Goal: Task Accomplishment & Management: Manage account settings

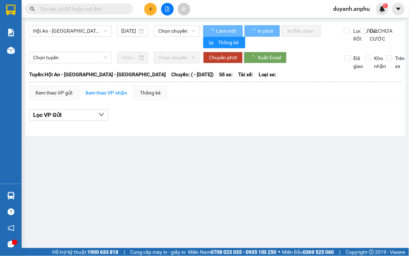
type input "[DATE]"
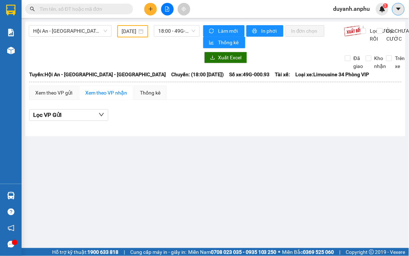
click at [397, 6] on icon "caret-down" at bounding box center [398, 9] width 6 height 6
click at [355, 13] on span "duyanh.anphu" at bounding box center [351, 8] width 48 height 9
click at [352, 23] on span "Đăng xuất" at bounding box center [355, 22] width 33 height 8
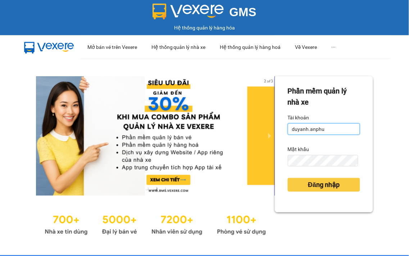
click at [340, 133] on input "duyanh.anphu" at bounding box center [324, 129] width 72 height 12
type input "vy.anphu"
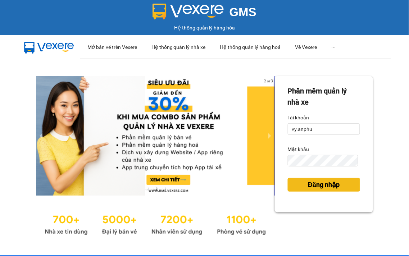
drag, startPoint x: 333, startPoint y: 186, endPoint x: 334, endPoint y: 180, distance: 5.9
click at [333, 185] on span "Đăng nhập" at bounding box center [324, 185] width 32 height 10
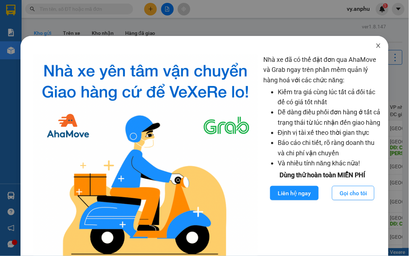
click at [375, 46] on icon "close" at bounding box center [378, 46] width 6 height 6
